Goal: Task Accomplishment & Management: Use online tool/utility

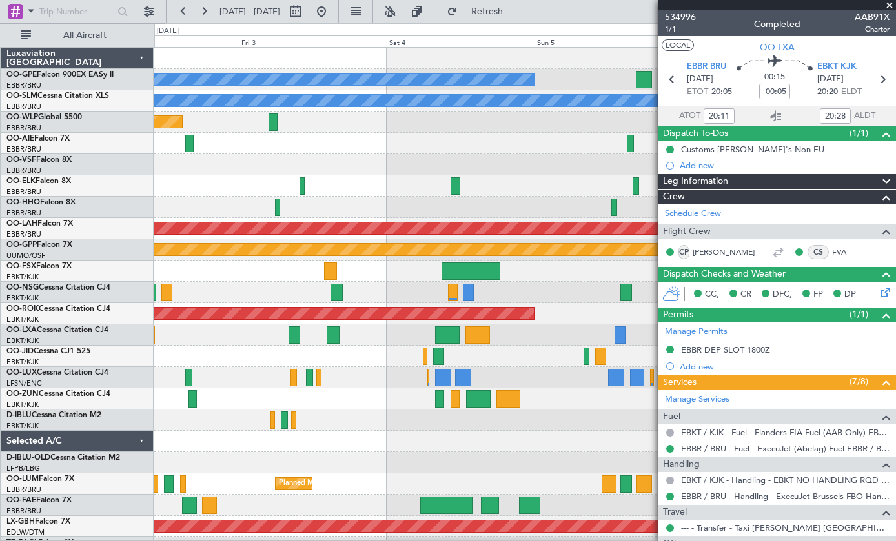
click at [477, 268] on div at bounding box center [470, 271] width 59 height 17
click at [480, 267] on div at bounding box center [470, 271] width 59 height 17
type input "+01:00"
type input "1"
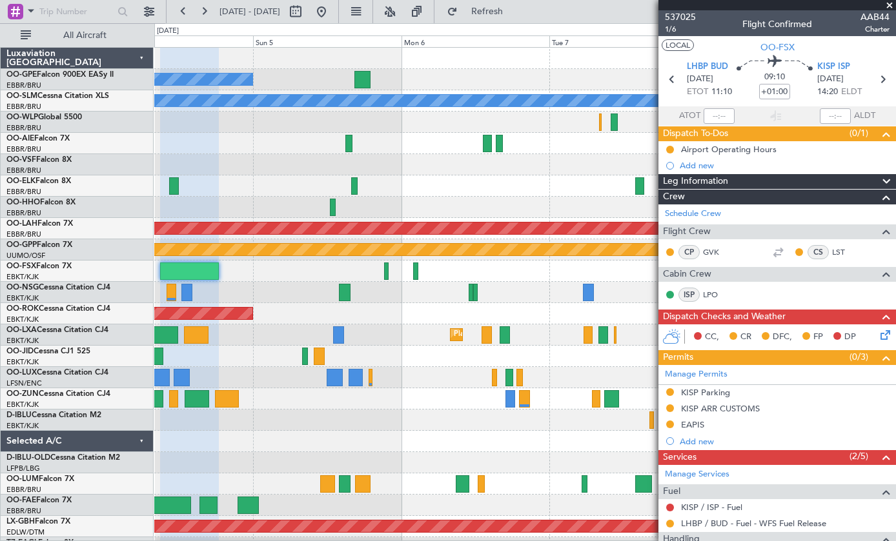
click at [388, 271] on div at bounding box center [386, 271] width 5 height 17
click at [387, 272] on div at bounding box center [386, 271] width 5 height 17
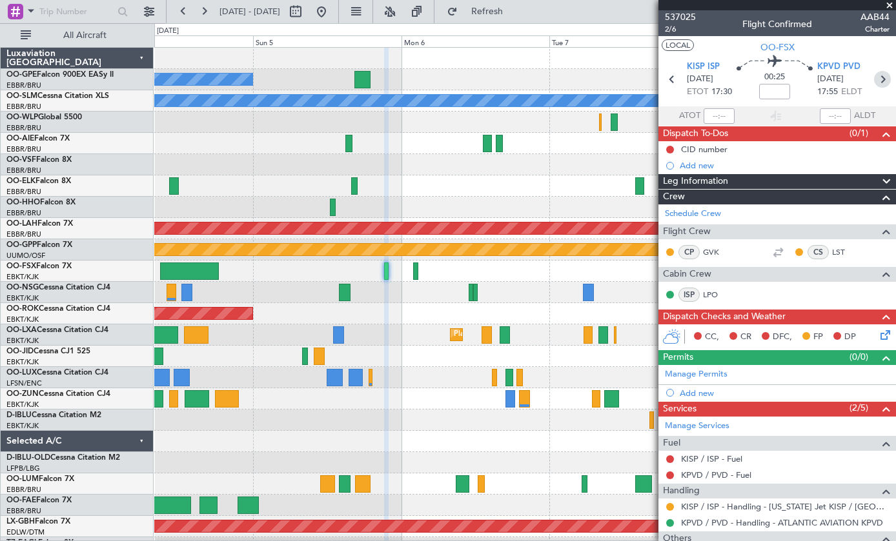
click at [883, 74] on icon at bounding box center [882, 79] width 17 height 17
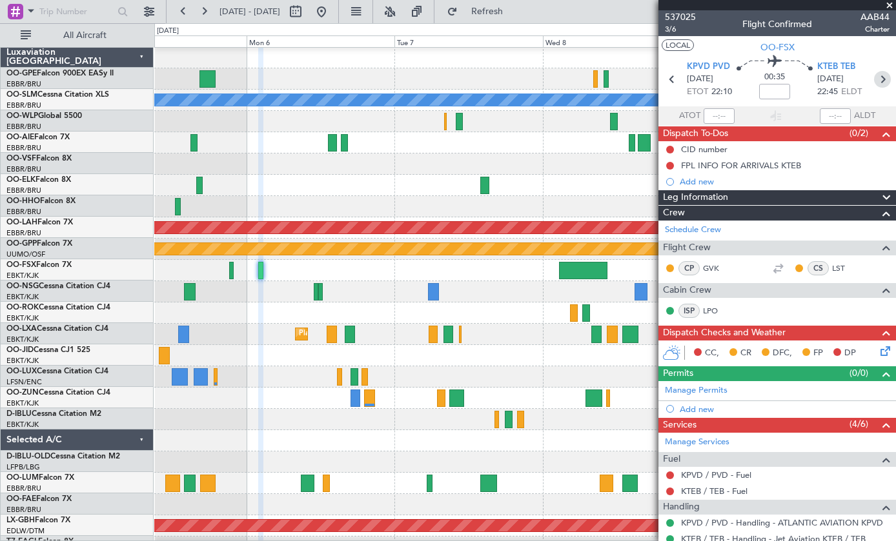
scroll to position [1, 0]
click at [683, 33] on span "3/6" at bounding box center [680, 29] width 31 height 11
click at [721, 53] on section "LOCAL OO-FSX" at bounding box center [776, 45] width 237 height 19
click at [685, 44] on button "LOCAL" at bounding box center [677, 45] width 32 height 12
click at [682, 48] on button "LOCAL" at bounding box center [677, 45] width 32 height 12
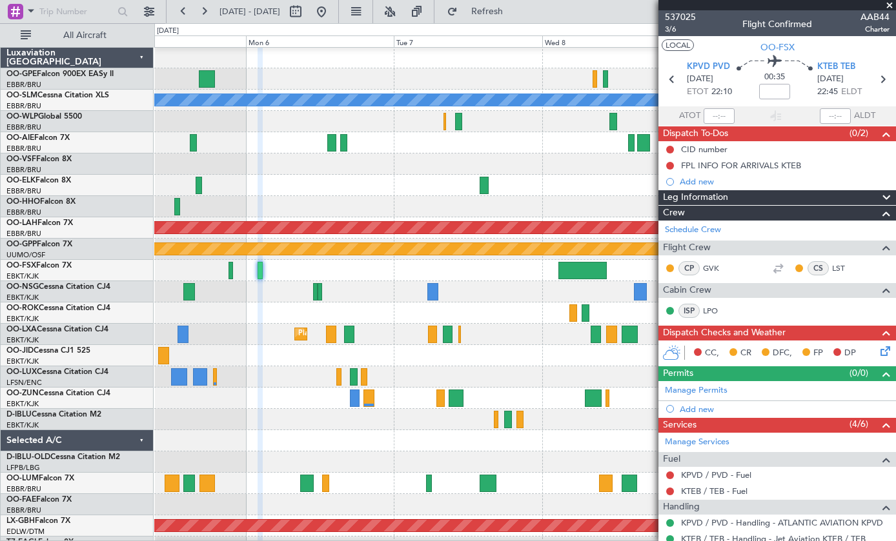
click at [894, 65] on section "KPVD PVD [DATE] ETOT 22:10 00:35 KTEB TEB [DATE] 22:45 ELDT" at bounding box center [776, 80] width 237 height 51
click at [672, 48] on button "UTC" at bounding box center [672, 45] width 23 height 12
click at [586, 268] on div at bounding box center [582, 270] width 48 height 17
type input "-00:10"
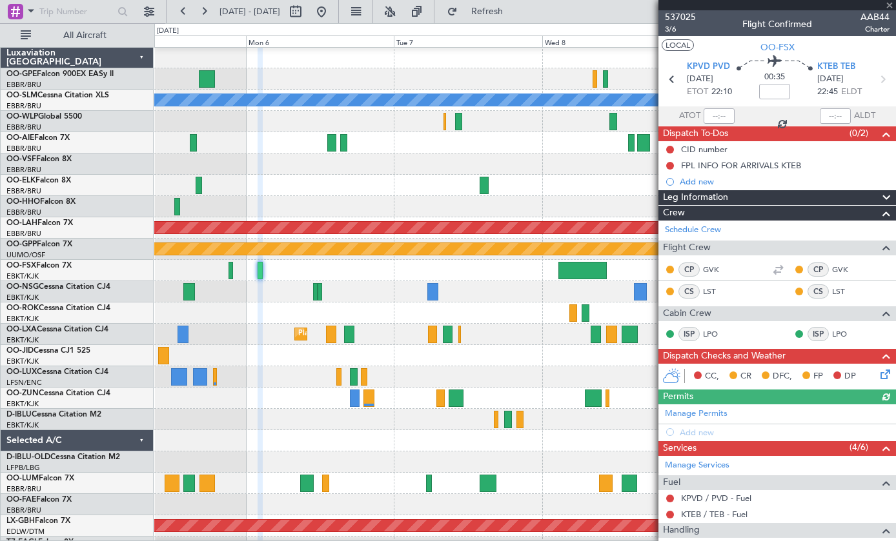
click at [594, 265] on div at bounding box center [582, 270] width 48 height 17
type input "-00:10"
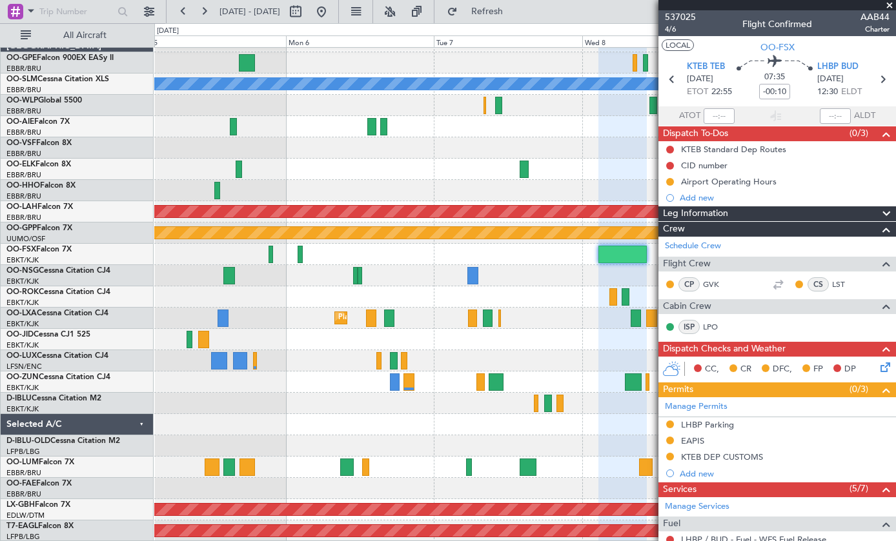
scroll to position [0, 0]
click at [678, 73] on icon at bounding box center [671, 79] width 17 height 17
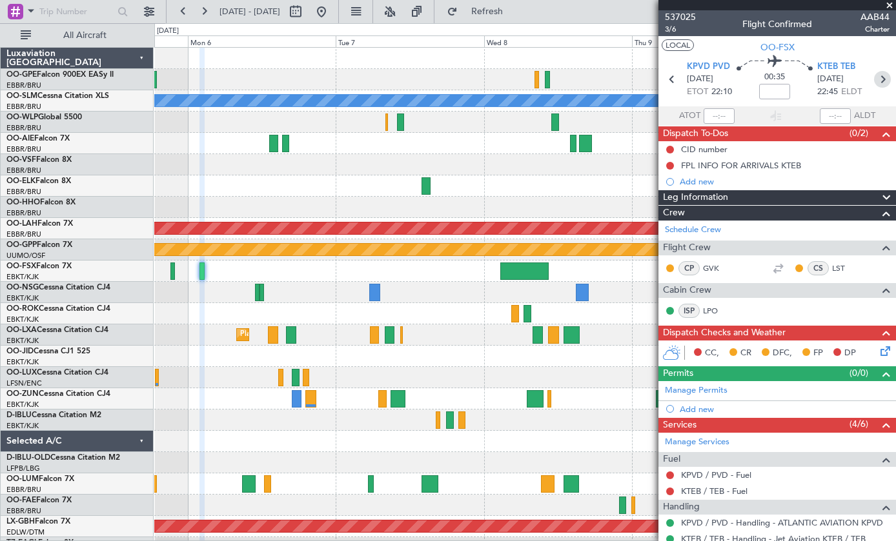
click at [886, 80] on icon at bounding box center [882, 79] width 17 height 17
type input "-00:10"
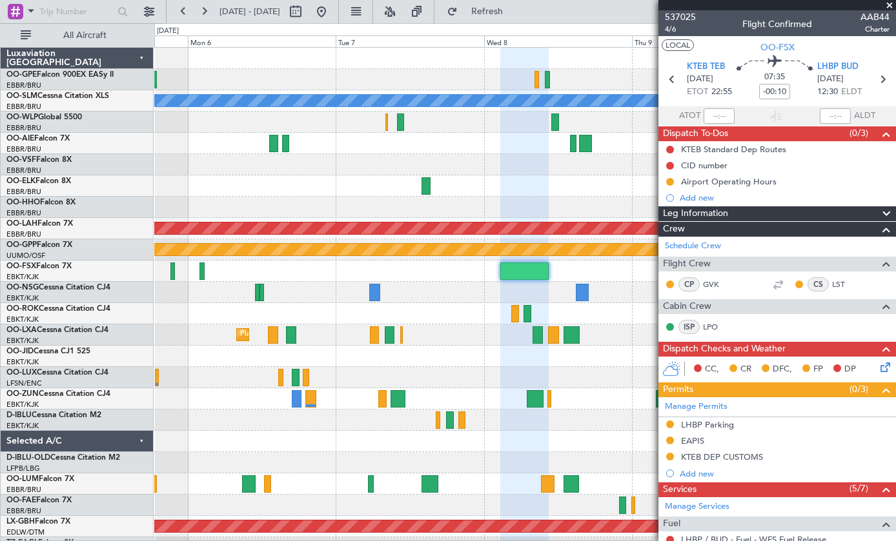
click at [892, 4] on span at bounding box center [889, 6] width 13 height 12
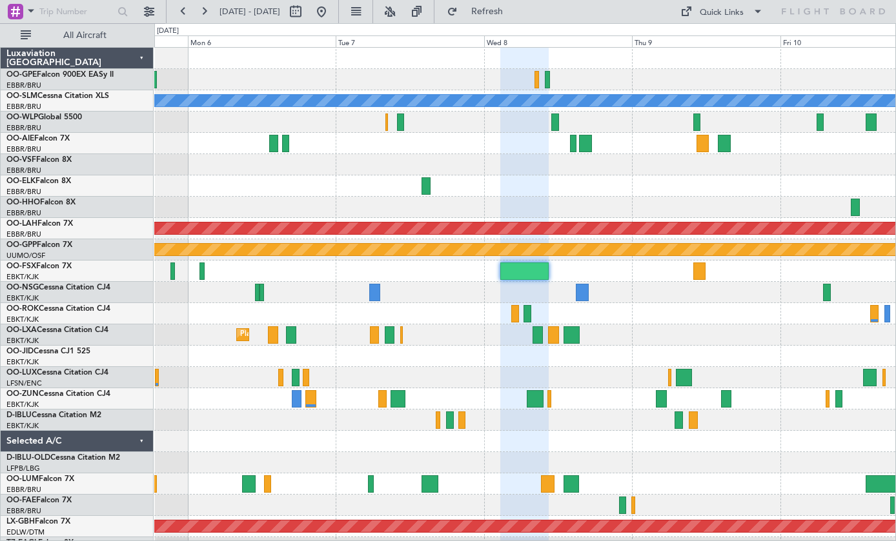
type input "0"
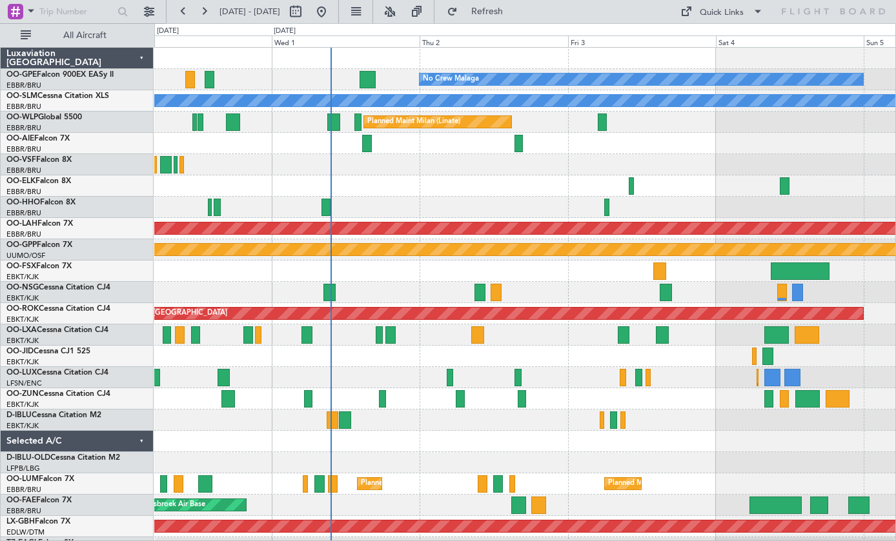
scroll to position [2, 0]
